Goal: Information Seeking & Learning: Learn about a topic

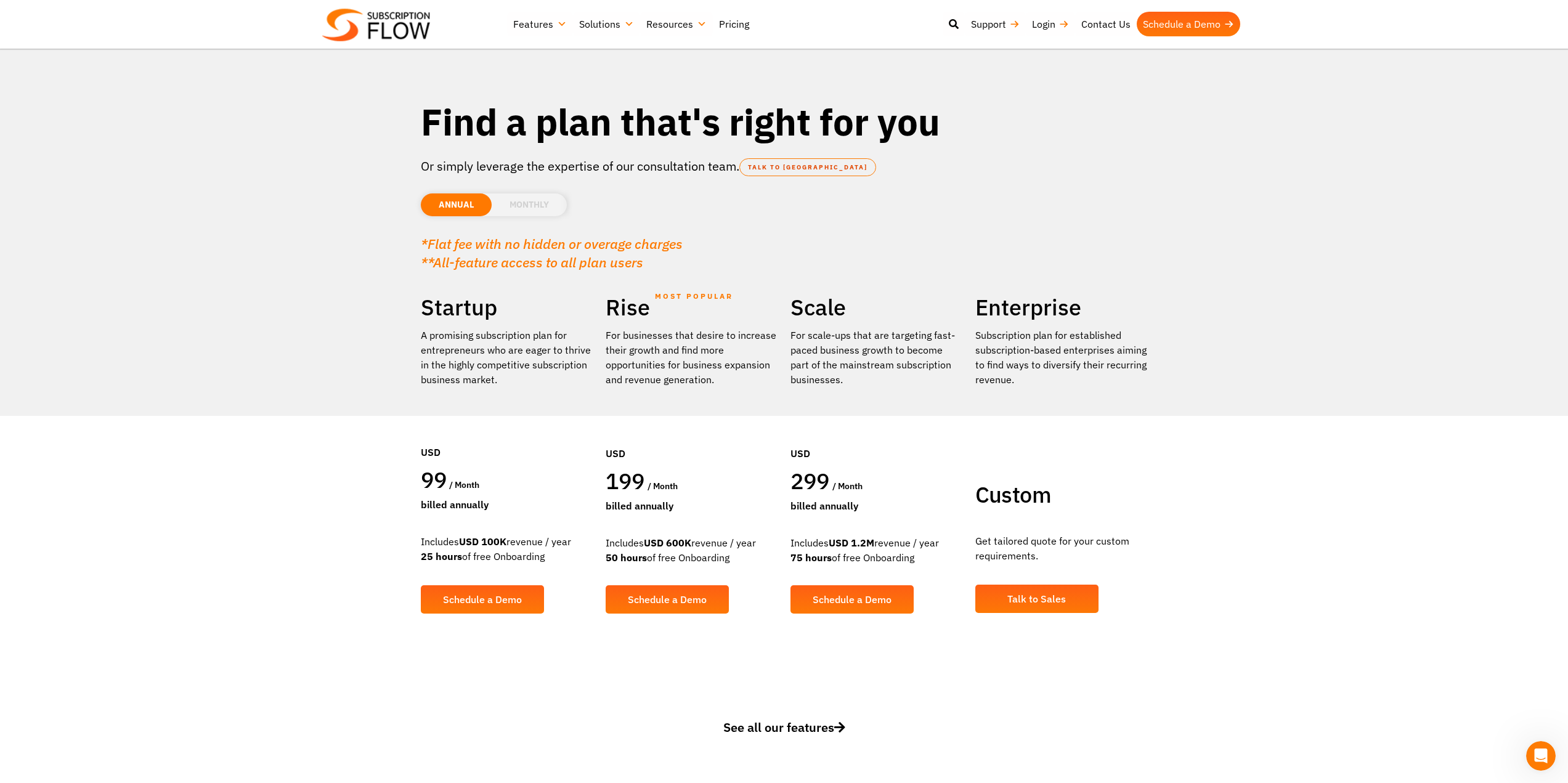
click at [529, 200] on li "MONTHLY" at bounding box center [529, 204] width 75 height 23
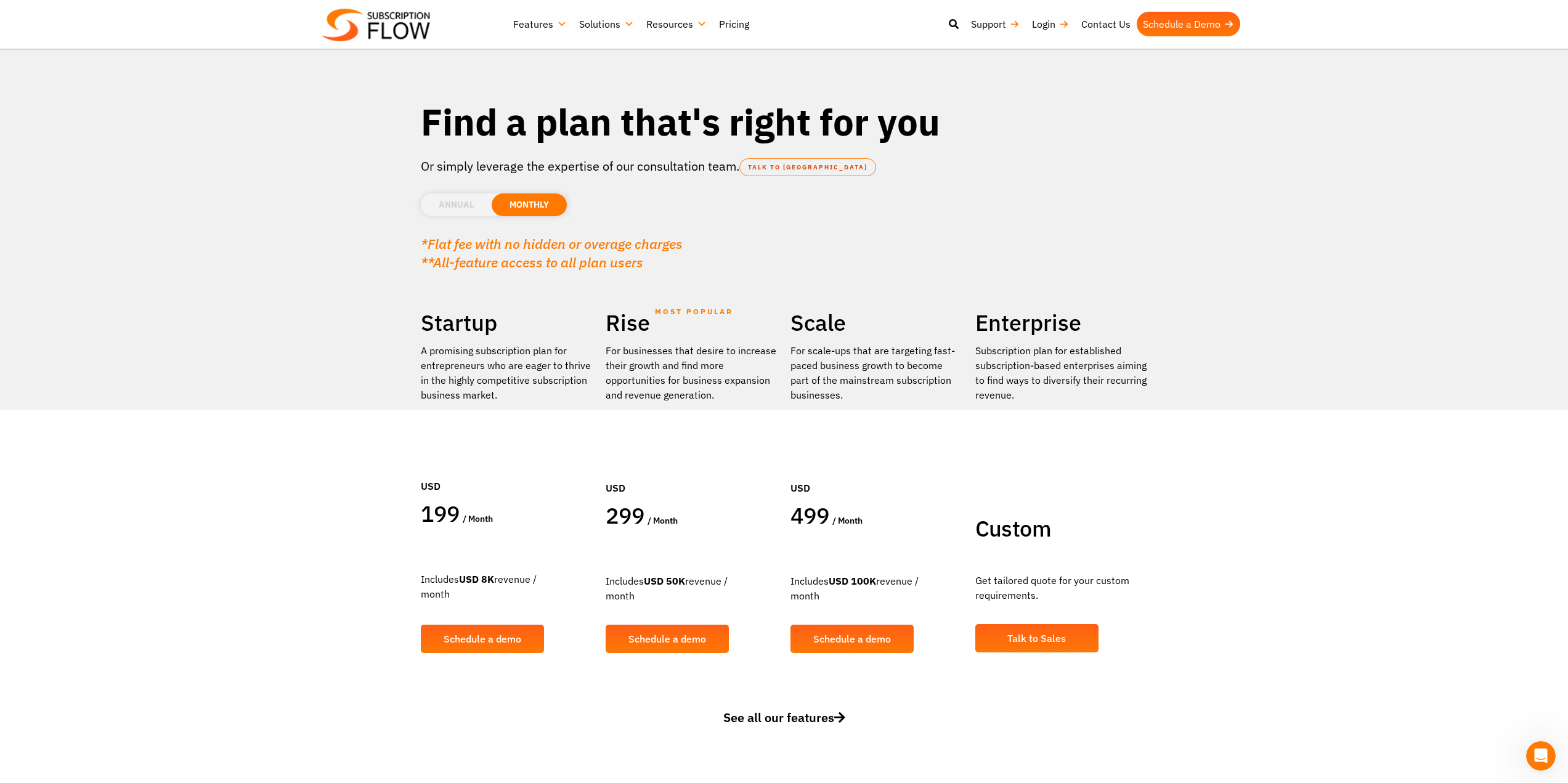
click at [724, 25] on link "Pricing" at bounding box center [734, 24] width 42 height 25
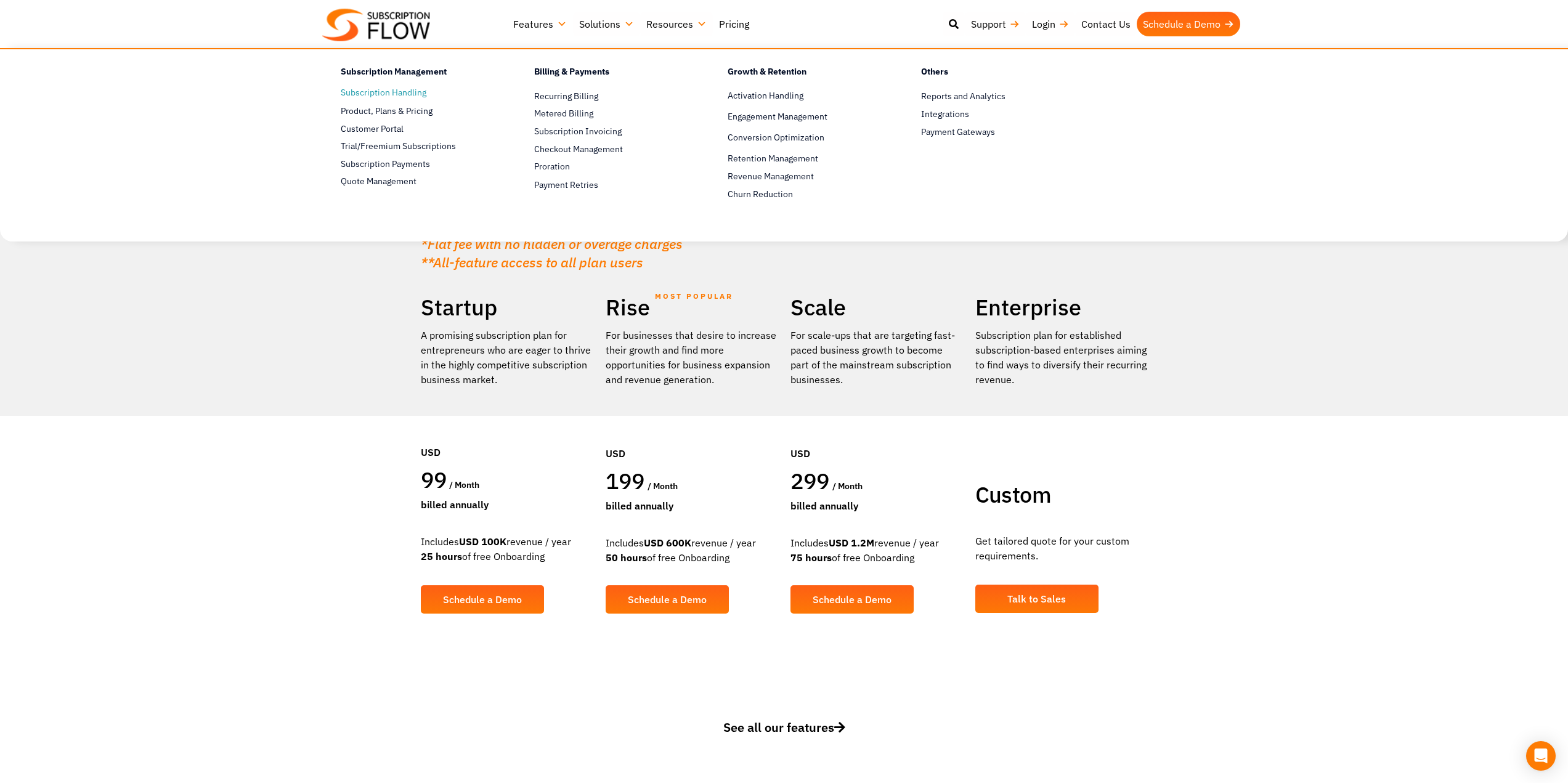
click at [417, 90] on link "Subscription Handling" at bounding box center [416, 93] width 150 height 15
